Goal: Information Seeking & Learning: Learn about a topic

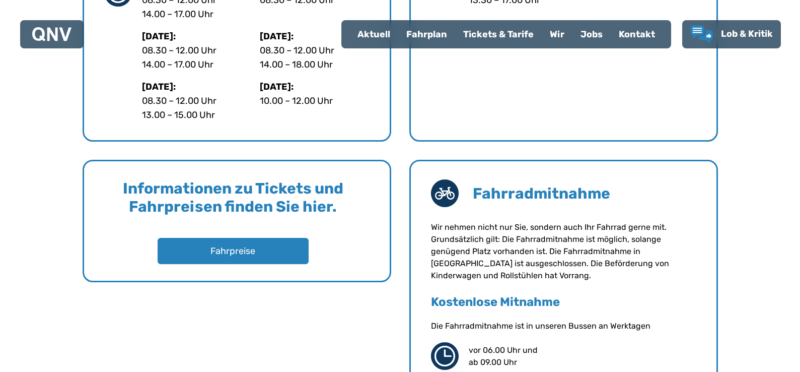
scroll to position [705, 0]
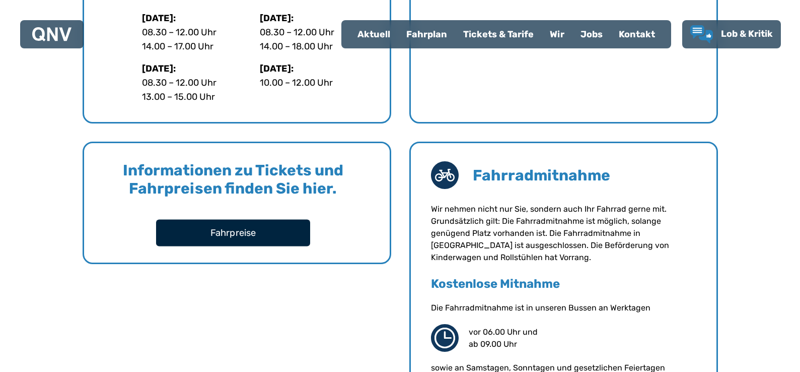
click at [244, 236] on button "Fahrpreise" at bounding box center [233, 232] width 154 height 27
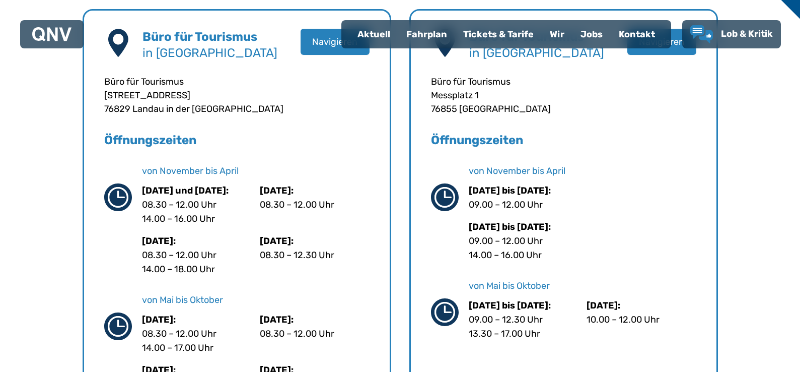
scroll to position [252, 0]
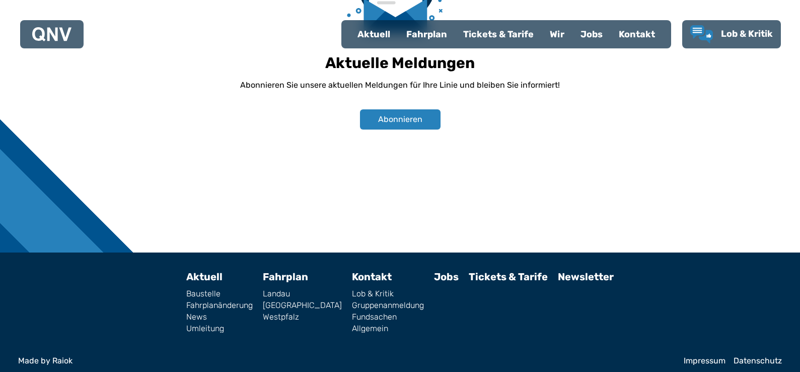
scroll to position [748, 0]
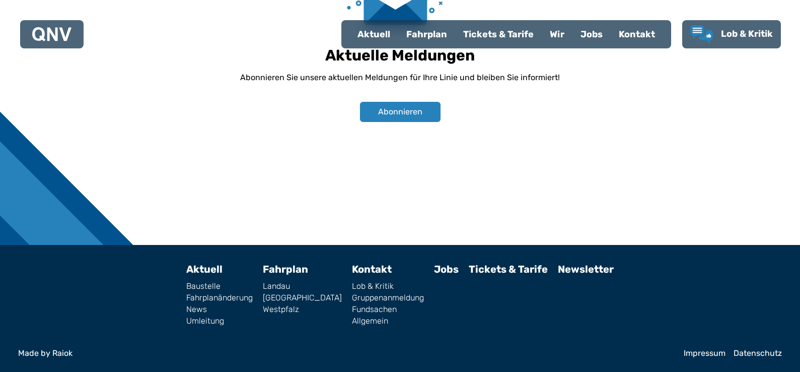
click at [496, 268] on link "Tickets & Tarife" at bounding box center [508, 269] width 79 height 12
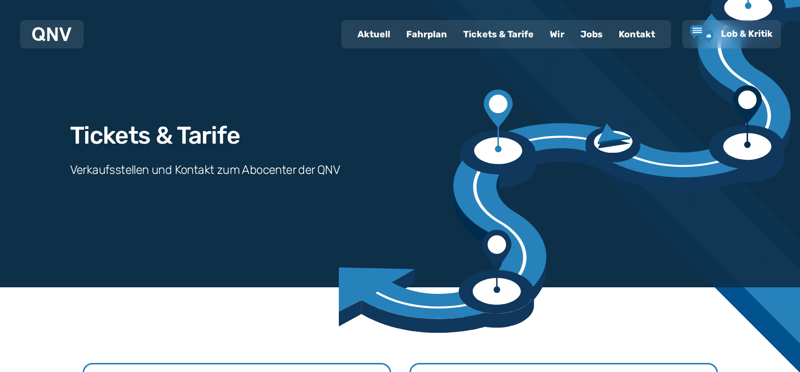
click at [268, 170] on h3 "Verkaufsstellen und Kontakt zum Abocenter der QNV" at bounding box center [205, 170] width 270 height 16
drag, startPoint x: 183, startPoint y: 124, endPoint x: 186, endPoint y: 134, distance: 11.0
click at [183, 124] on h1 "Tickets & Tarife" at bounding box center [155, 135] width 170 height 24
drag, startPoint x: 186, startPoint y: 134, endPoint x: 173, endPoint y: 151, distance: 20.5
click at [186, 135] on h1 "Tickets & Tarife" at bounding box center [155, 135] width 170 height 24
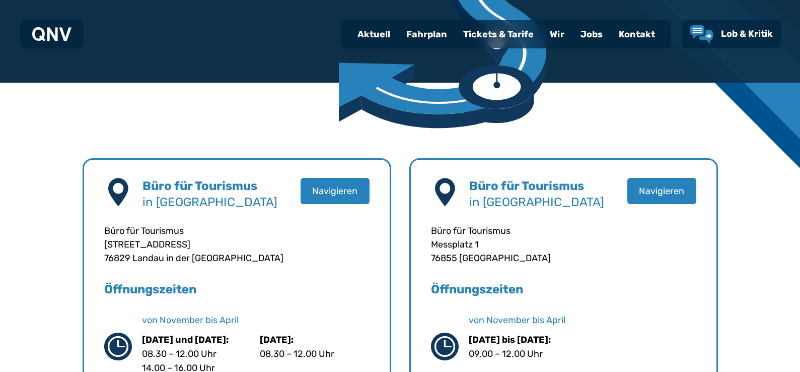
scroll to position [201, 0]
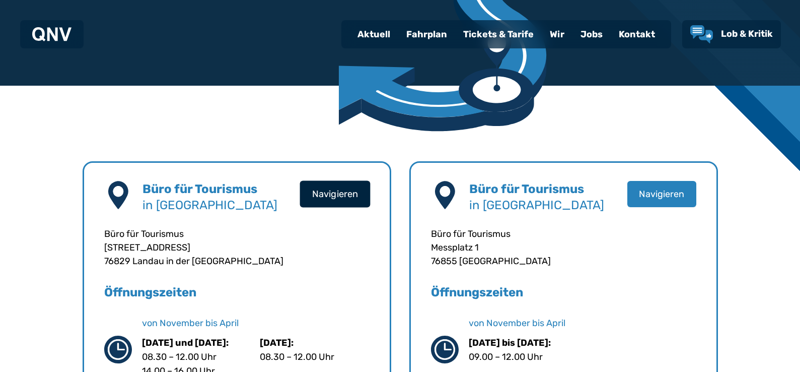
click at [326, 193] on button "Navigieren" at bounding box center [335, 193] width 71 height 27
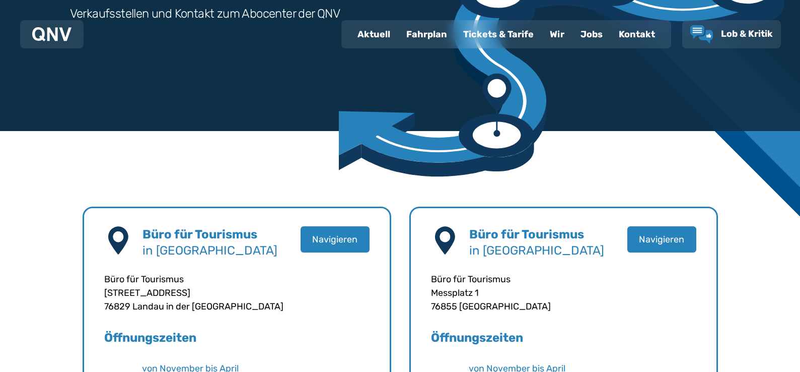
scroll to position [101, 0]
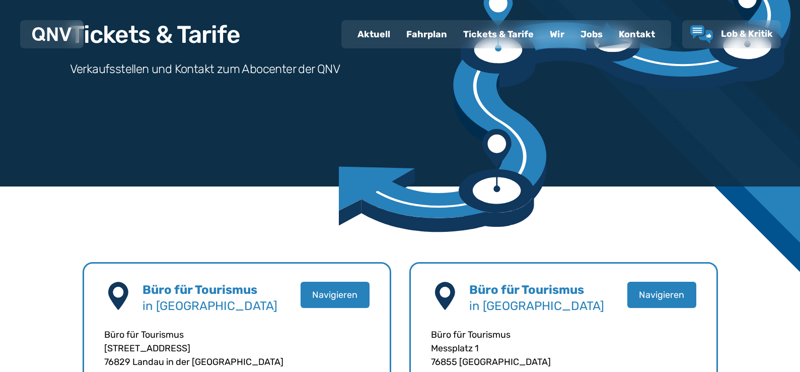
click at [496, 36] on div "Tickets & Tarife" at bounding box center [498, 34] width 87 height 26
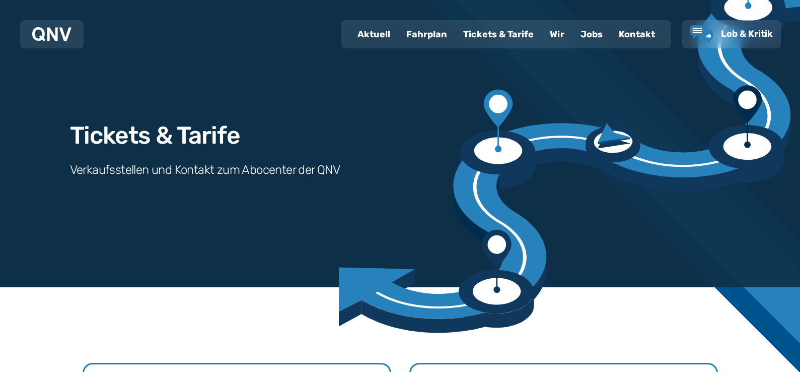
click at [152, 133] on h1 "Tickets & Tarife" at bounding box center [155, 135] width 170 height 24
click at [244, 171] on h3 "Verkaufsstellen und Kontakt zum Abocenter der QNV" at bounding box center [205, 170] width 270 height 16
click at [374, 34] on div "Aktuell" at bounding box center [374, 34] width 49 height 26
select select "*"
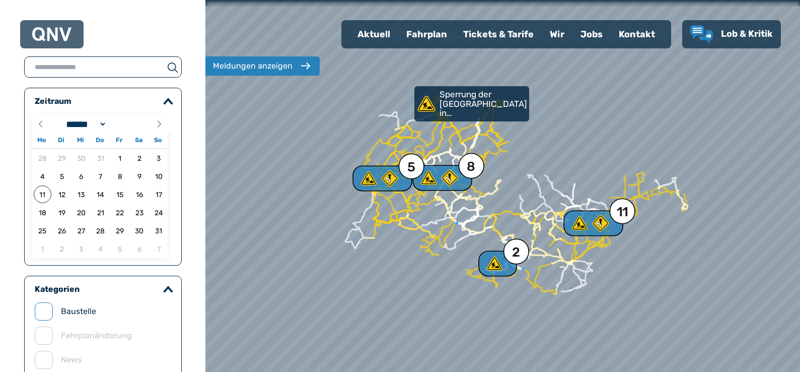
click at [490, 31] on div "Tickets & Tarife" at bounding box center [498, 34] width 87 height 26
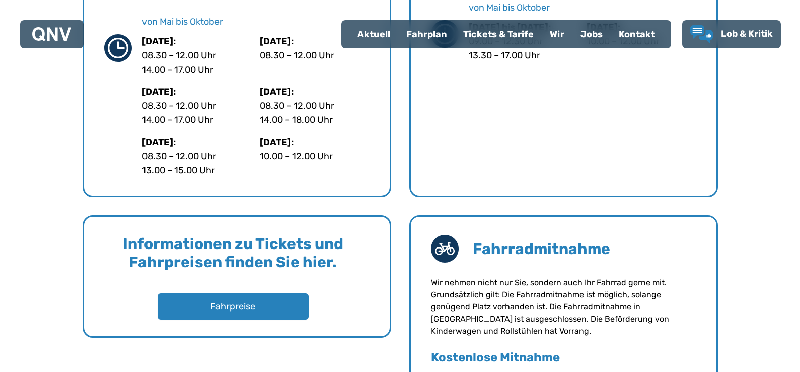
scroll to position [655, 0]
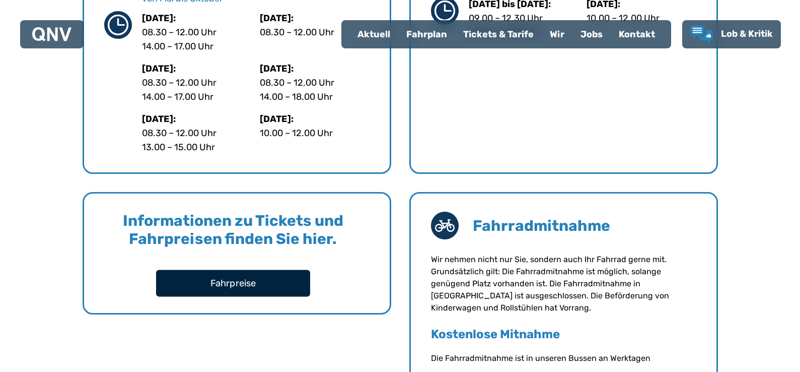
click at [238, 283] on button "Fahrpreise" at bounding box center [233, 282] width 154 height 27
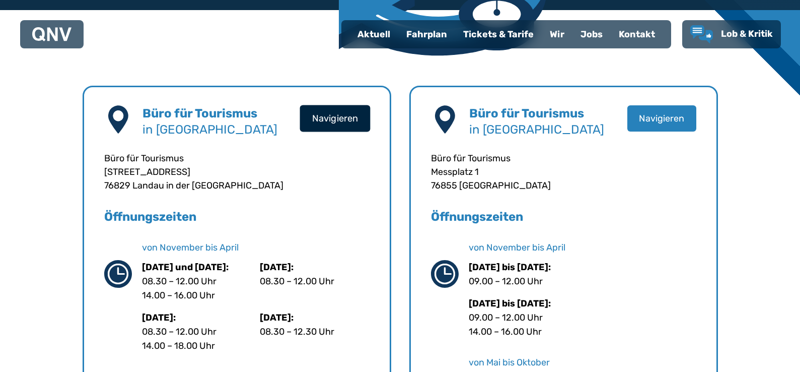
scroll to position [252, 0]
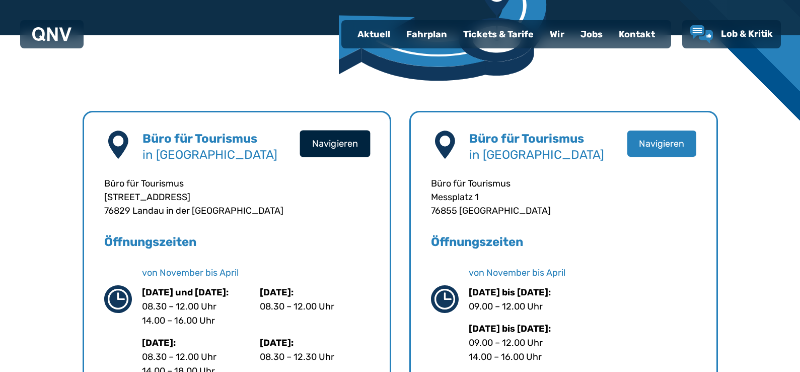
click at [320, 141] on button "Navigieren" at bounding box center [335, 143] width 71 height 27
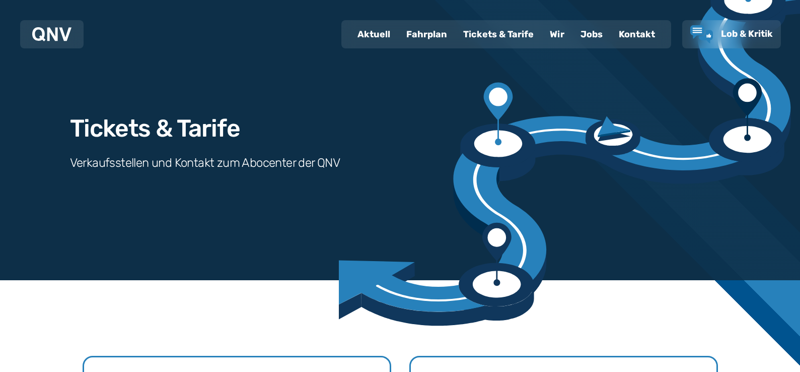
scroll to position [0, 0]
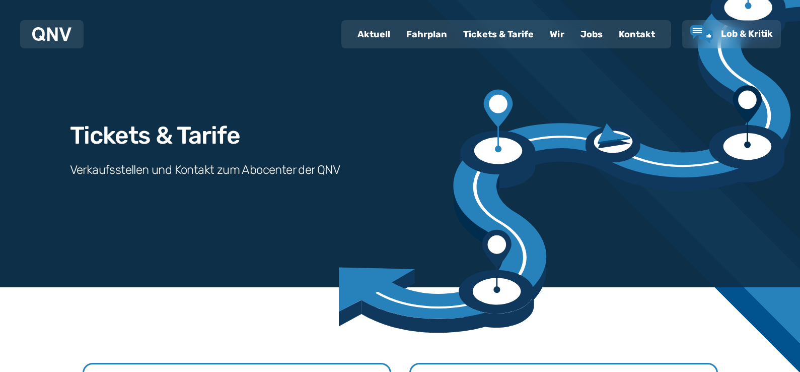
click at [500, 34] on div "Tickets & Tarife" at bounding box center [498, 34] width 87 height 26
click at [204, 145] on h1 "Tickets & Tarife" at bounding box center [155, 135] width 170 height 24
click at [195, 170] on h3 "Verkaufsstellen und Kontakt zum Abocenter der QNV" at bounding box center [205, 170] width 270 height 16
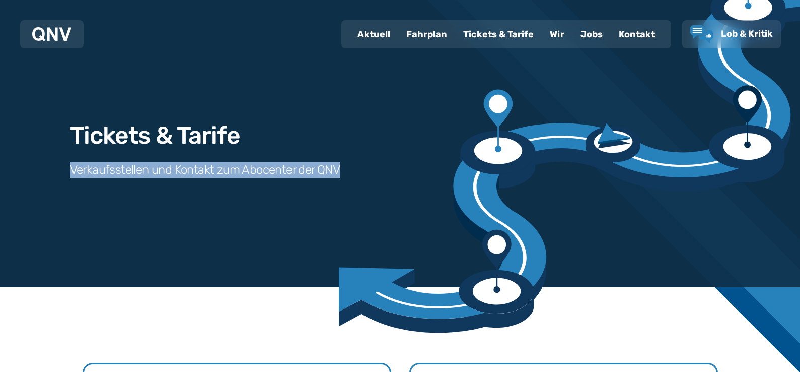
drag, startPoint x: 269, startPoint y: 170, endPoint x: 73, endPoint y: 171, distance: 196.9
click at [73, 171] on div "Tickets & Tarife Verkaufsstellen und Kontakt zum Abocenter der QNV" at bounding box center [400, 143] width 725 height 287
copy h3 "Verkaufsstellen und Kontakt zum Abocenter der QNV"
